Goal: Navigation & Orientation: Find specific page/section

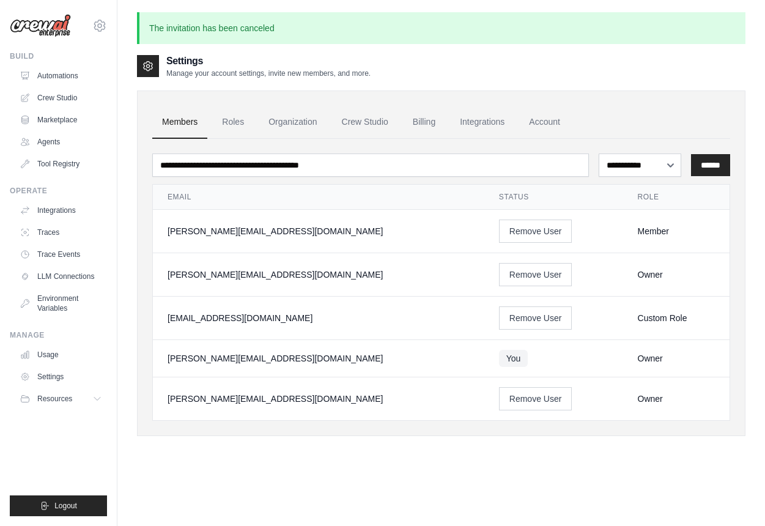
click at [54, 7] on div "[PERSON_NAME][EMAIL_ADDRESS][DOMAIN_NAME] CrewAI Internal Org [GEOGRAPHIC_DATA]…" at bounding box center [58, 19] width 97 height 39
click at [54, 29] on img at bounding box center [40, 25] width 61 height 23
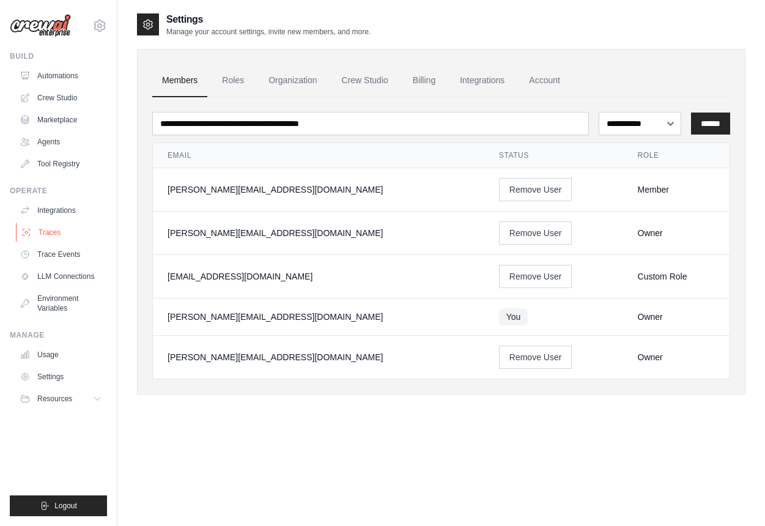
click at [50, 232] on link "Traces" at bounding box center [62, 233] width 92 height 20
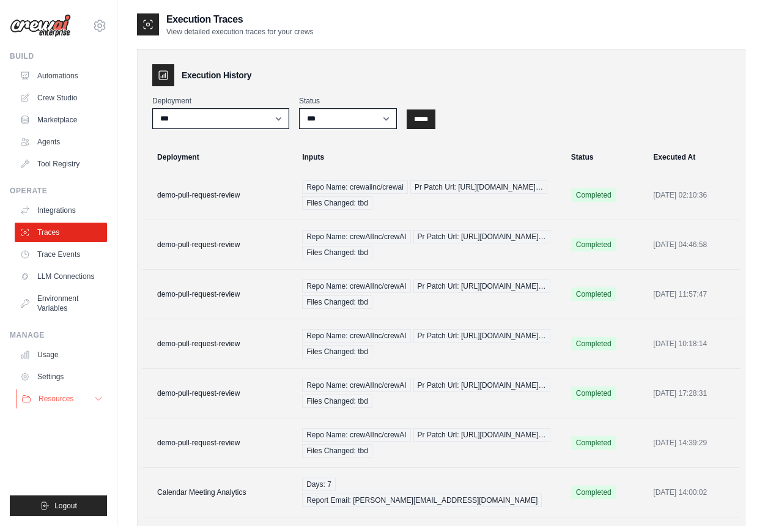
click at [93, 401] on button "Resources" at bounding box center [62, 399] width 92 height 20
click at [138, 397] on div "Deployment Inputs Status Executed At demo-pull-request-review Repo Name: crewai…" at bounding box center [441, 404] width 617 height 531
click at [70, 76] on link "Automations" at bounding box center [62, 76] width 92 height 20
